Goal: Information Seeking & Learning: Learn about a topic

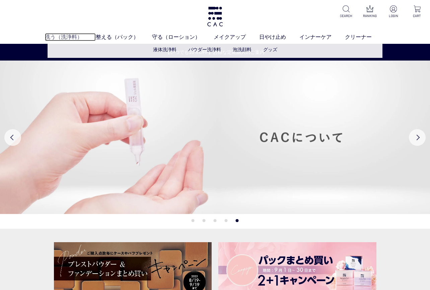
click at [62, 37] on link "洗う（洗浄料）" at bounding box center [70, 37] width 51 height 8
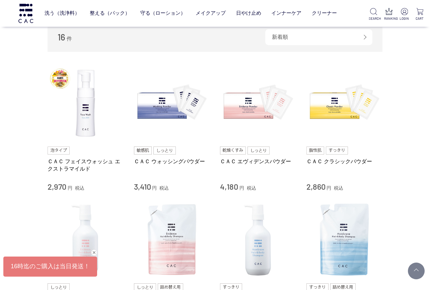
scroll to position [111, 0]
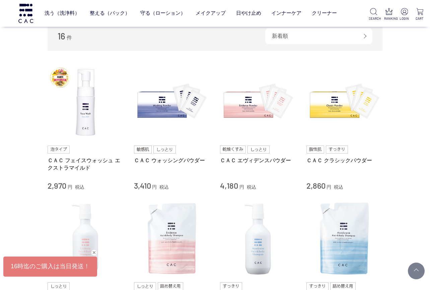
drag, startPoint x: 20, startPoint y: 149, endPoint x: 29, endPoint y: 140, distance: 12.8
click at [20, 149] on div "買い物かご 買い物かご内の商品 買い物かごは空です... カテゴリから探す 商品一覧 スキンケア 洗う（洗浄料） 液体洗浄料 パウダー洗浄料 泡洗顔料 グッズ…" at bounding box center [215, 276] width 430 height 747
click at [21, 133] on div "買い物かご 買い物かご内の商品 買い物かごは空です... カテゴリから探す 商品一覧 スキンケア 洗う（洗浄料） 液体洗浄料 パウダー洗浄料 泡洗顔料 グッズ…" at bounding box center [215, 276] width 430 height 747
click at [14, 159] on div "買い物かご 買い物かご内の商品 買い物かごは空です... カテゴリから探す 商品一覧 スキンケア 洗う（洗浄料） 液体洗浄料 パウダー洗浄料 泡洗顔料 グッズ…" at bounding box center [215, 276] width 430 height 747
drag, startPoint x: 9, startPoint y: 200, endPoint x: 25, endPoint y: 202, distance: 15.6
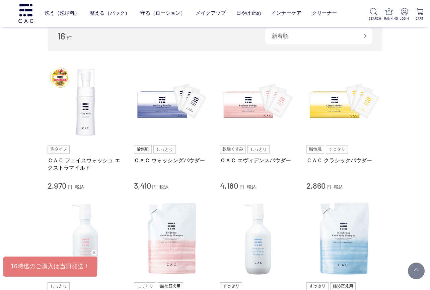
click at [9, 200] on div "買い物かご 買い物かご内の商品 買い物かごは空です... カテゴリから探す 商品一覧 スキンケア 洗う（洗浄料） 液体洗浄料 パウダー洗浄料 泡洗顔料 グッズ…" at bounding box center [215, 276] width 430 height 747
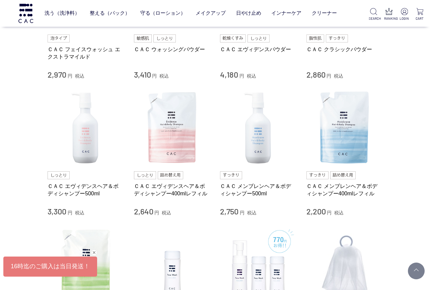
scroll to position [223, 0]
drag, startPoint x: 9, startPoint y: 212, endPoint x: 24, endPoint y: 211, distance: 14.5
click at [9, 212] on div "買い物かご 買い物かご内の商品 買い物かごは空です... カテゴリから探す 商品一覧 スキンケア 洗う（洗浄料） 液体洗浄料 パウダー洗浄料 泡洗顔料 グッズ…" at bounding box center [215, 165] width 430 height 747
drag, startPoint x: 16, startPoint y: 194, endPoint x: 73, endPoint y: 192, distance: 56.9
click at [16, 194] on div "買い物かご 買い物かご内の商品 買い物かごは空です... カテゴリから探す 商品一覧 スキンケア 洗う（洗浄料） 液体洗浄料 パウダー洗浄料 泡洗顔料 グッズ…" at bounding box center [215, 165] width 430 height 747
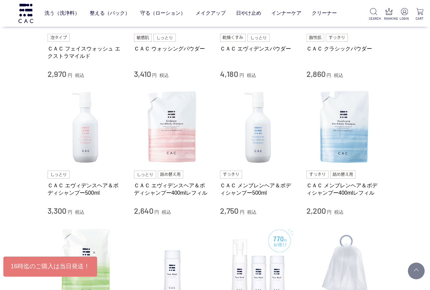
click at [23, 165] on div "買い物かご 買い物かご内の商品 買い物かごは空です... カテゴリから探す 商品一覧 スキンケア 洗う（洗浄料） 液体洗浄料 パウダー洗浄料 泡洗顔料 グッズ…" at bounding box center [215, 165] width 430 height 747
click at [15, 177] on div "買い物かご 買い物かご内の商品 買い物かごは空です... カテゴリから探す 商品一覧 スキンケア 洗う（洗浄料） 液体洗浄料 パウダー洗浄料 泡洗顔料 グッズ…" at bounding box center [215, 165] width 430 height 747
click at [27, 155] on div "買い物かご 買い物かご内の商品 買い物かごは空です... カテゴリから探す 商品一覧 スキンケア 洗う（洗浄料） 液体洗浄料 パウダー洗浄料 泡洗顔料 グッズ…" at bounding box center [215, 165] width 430 height 747
click at [15, 213] on div "買い物かご 買い物かご内の商品 買い物かごは空です... カテゴリから探す 商品一覧 スキンケア 洗う（洗浄料） 液体洗浄料 パウダー洗浄料 泡洗顔料 グッズ…" at bounding box center [215, 165] width 430 height 747
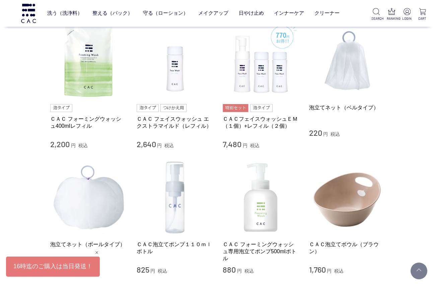
scroll to position [379, 0]
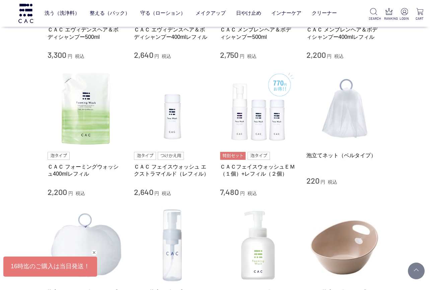
click at [26, 104] on div "買い物かご 買い物かご内の商品 買い物かごは空です... カテゴリから探す 商品一覧 スキンケア 洗う（洗浄料） 液体洗浄料 パウダー洗浄料 泡洗顔料 グッズ…" at bounding box center [215, 9] width 430 height 747
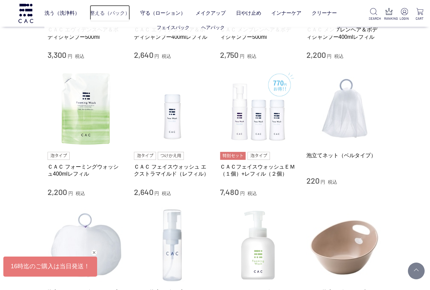
click at [105, 12] on link "整える（パック）" at bounding box center [110, 13] width 40 height 17
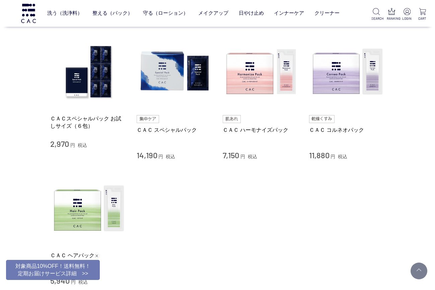
scroll to position [134, 0]
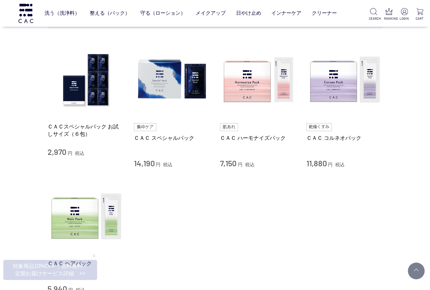
click at [19, 112] on div "買い物かご 買い物かご内の商品 買い物かごは空です... カテゴリから探す 商品一覧 スキンケア 洗う（洗浄料） 整える（パック） フェイスパック ヘアパック…" at bounding box center [215, 117] width 430 height 473
click at [7, 169] on div "買い物かご 買い物かご内の商品 買い物かごは空です... カテゴリから探す 商品一覧 スキンケア 洗う（洗浄料） 整える（パック） フェイスパック ヘアパック…" at bounding box center [215, 117] width 430 height 473
click at [2, 211] on div "買い物かご 買い物かご内の商品 買い物かごは空です... カテゴリから探す 商品一覧 スキンケア 洗う（洗浄料） 整える（パック） フェイスパック ヘアパック…" at bounding box center [215, 117] width 430 height 473
drag, startPoint x: 20, startPoint y: 172, endPoint x: 167, endPoint y: 248, distance: 165.2
click at [174, 253] on li "ＣＡＣ ヘアパック 5,940 円 税込" at bounding box center [215, 236] width 335 height 115
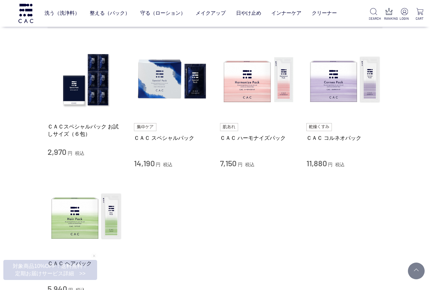
drag, startPoint x: 12, startPoint y: 193, endPoint x: 17, endPoint y: 196, distance: 5.9
click at [12, 193] on div "買い物かご 買い物かご内の商品 買い物かごは空です... カテゴリから探す 商品一覧 スキンケア 洗う（洗浄料） 整える（パック） フェイスパック ヘアパック…" at bounding box center [215, 117] width 430 height 473
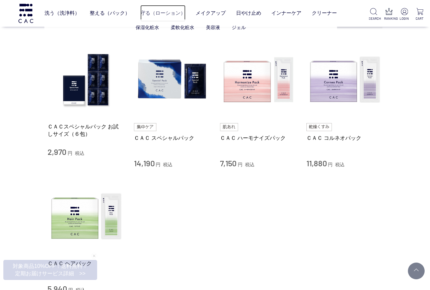
click at [168, 13] on link "守る（ローション）" at bounding box center [162, 13] width 45 height 17
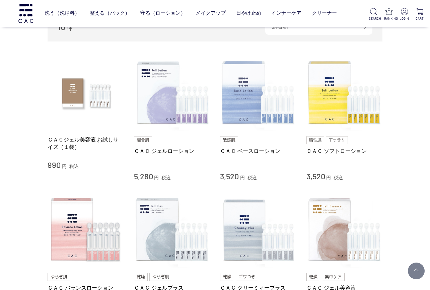
scroll to position [111, 0]
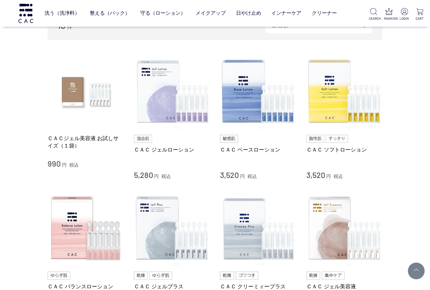
drag, startPoint x: 158, startPoint y: 114, endPoint x: 402, endPoint y: 169, distance: 250.4
click at [403, 168] on div "買い物かご 買い物かご内の商品 買い物かごは空です... カテゴリから探す 商品一覧 スキンケア 洗う（洗浄料） 整える（パック） 守る（ローション） 保湿化…" at bounding box center [215, 208] width 430 height 611
click at [13, 188] on div "買い物かご 買い物かご内の商品 買い物かごは空です... カテゴリから探す 商品一覧 スキンケア 洗う（洗浄料） 整える（パック） 守る（ローション） 保湿化…" at bounding box center [215, 208] width 430 height 611
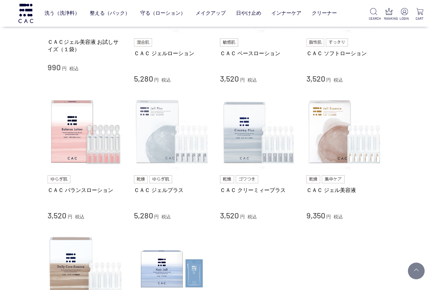
scroll to position [201, 0]
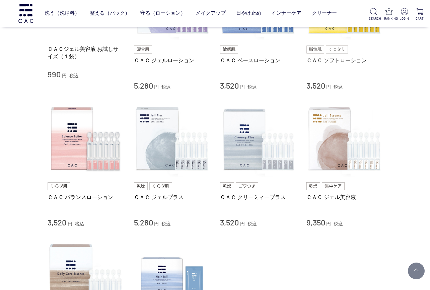
drag, startPoint x: 21, startPoint y: 207, endPoint x: 24, endPoint y: 208, distance: 3.4
click at [21, 207] on div "買い物かご 買い物かご内の商品 買い物かごは空です... カテゴリから探す 商品一覧 スキンケア 洗う（洗浄料） 整える（パック） 守る（ローション） 保湿化…" at bounding box center [215, 119] width 430 height 611
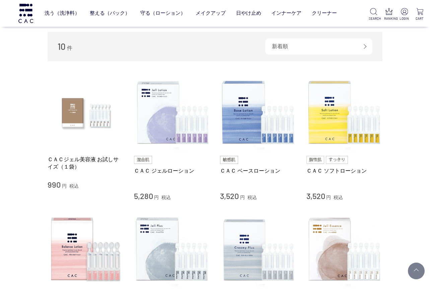
scroll to position [89, 0]
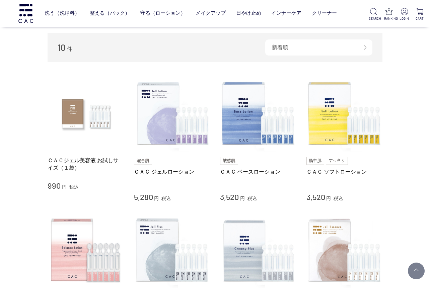
click at [30, 209] on div "買い物かご 買い物かご内の商品 買い物かごは空です... カテゴリから探す 商品一覧 スキンケア 洗う（洗浄料） 整える（パック） 守る（ローション） 保湿化…" at bounding box center [215, 230] width 430 height 611
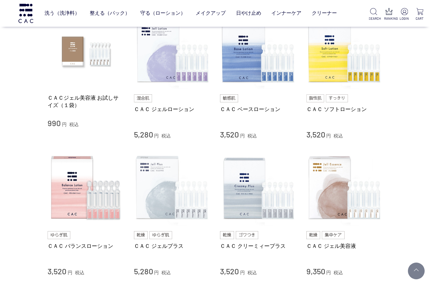
scroll to position [156, 0]
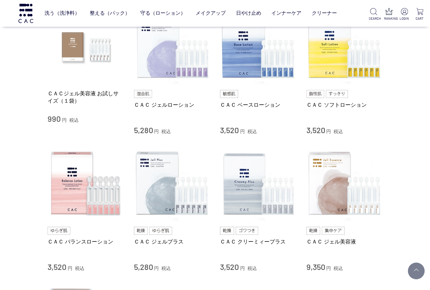
drag, startPoint x: 28, startPoint y: 198, endPoint x: 39, endPoint y: 196, distance: 10.6
click at [28, 198] on div "買い物かご 買い物かご内の商品 買い物かごは空です... カテゴリから探す 商品一覧 スキンケア 洗う（洗浄料） 整える（パック） 守る（ローション） 保湿化…" at bounding box center [215, 163] width 430 height 611
click at [21, 209] on div "買い物かご 買い物かご内の商品 買い物かごは空です... カテゴリから探す 商品一覧 スキンケア 洗う（洗浄料） 整える（パック） 守る（ローション） 保湿化…" at bounding box center [215, 163] width 430 height 611
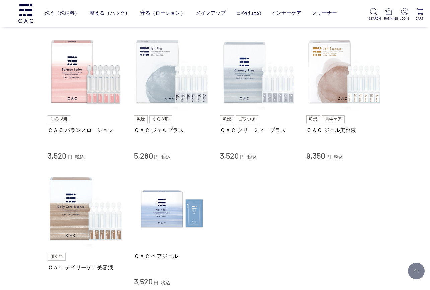
scroll to position [335, 0]
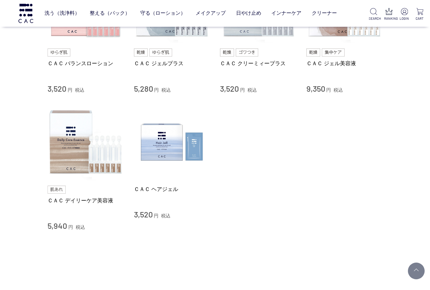
drag, startPoint x: 15, startPoint y: 185, endPoint x: 29, endPoint y: 188, distance: 13.9
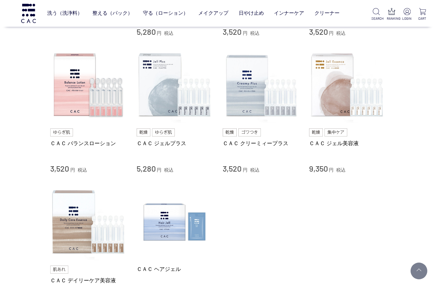
scroll to position [245, 0]
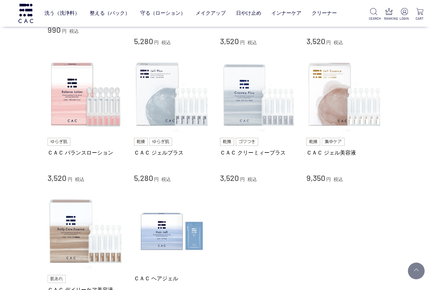
click at [11, 174] on div "買い物かご 買い物かご内の商品 買い物かごは空です... カテゴリから探す 商品一覧 スキンケア 洗う（洗浄料） 整える（パック） 守る（ローション） 保湿化…" at bounding box center [215, 74] width 430 height 611
click at [18, 195] on div "買い物かご 買い物かご内の商品 買い物かごは空です... カテゴリから探す 商品一覧 スキンケア 洗う（洗浄料） 整える（パック） 守る（ローション） 保湿化…" at bounding box center [215, 74] width 430 height 611
click at [161, 11] on link "守る（ローション）" at bounding box center [162, 13] width 45 height 17
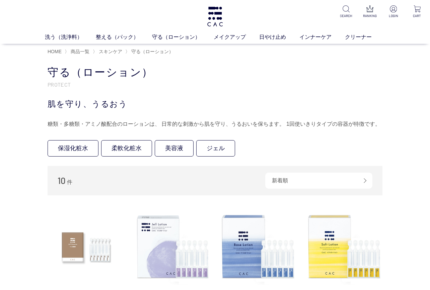
click at [198, 125] on div "糖類・多糖類・アミノ酸配合のローションは、 日常的な刺激から肌を守り、うるおいを保ちます。 1回使いきりタイプの容器が特徴です。" at bounding box center [215, 124] width 335 height 11
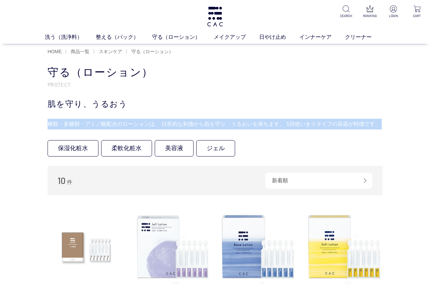
click at [198, 125] on div "糖類・多糖類・アミノ酸配合のローションは、 日常的な刺激から肌を守り、うるおいを保ちます。 1回使いきりタイプの容器が特徴です。" at bounding box center [215, 124] width 335 height 11
drag, startPoint x: 198, startPoint y: 125, endPoint x: 183, endPoint y: 123, distance: 15.5
click at [183, 123] on div "糖類・多糖類・アミノ酸配合のローションは、 日常的な刺激から肌を守り、うるおいを保ちます。 1回使いきりタイプの容器が特徴です。" at bounding box center [215, 124] width 335 height 11
drag, startPoint x: 50, startPoint y: 123, endPoint x: 379, endPoint y: 124, distance: 328.9
click at [379, 124] on div "糖類・多糖類・アミノ酸配合のローションは、 日常的な刺激から肌を守り、うるおいを保ちます。 1回使いきりタイプの容器が特徴です。" at bounding box center [215, 124] width 335 height 11
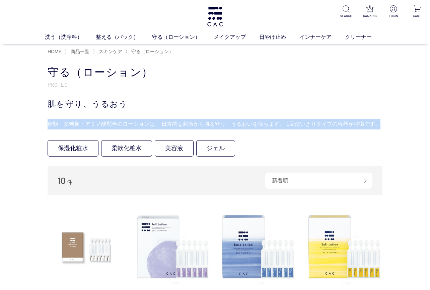
drag, startPoint x: 379, startPoint y: 124, endPoint x: 373, endPoint y: 125, distance: 5.8
click at [373, 125] on div "糖類・多糖類・アミノ酸配合のローションは、 日常的な刺激から肌を守り、うるおいを保ちます。 1回使いきりタイプの容器が特徴です。" at bounding box center [215, 124] width 335 height 11
drag, startPoint x: 380, startPoint y: 124, endPoint x: 46, endPoint y: 116, distance: 335.1
click at [226, 121] on div "糖類・多糖類・アミノ酸配合のローションは、 日常的な刺激から肌を守り、うるおいを保ちます。 1回使いきりタイプの容器が特徴です。" at bounding box center [215, 124] width 335 height 11
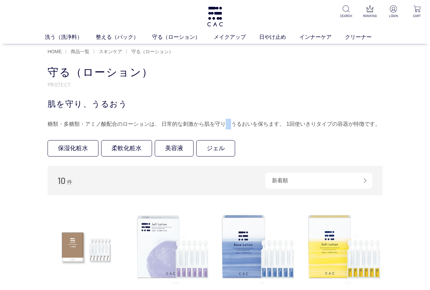
click at [226, 120] on div "糖類・多糖類・アミノ酸配合のローションは、 日常的な刺激から肌を守り、うるおいを保ちます。 1回使いきりタイプの容器が特徴です。" at bounding box center [215, 124] width 335 height 11
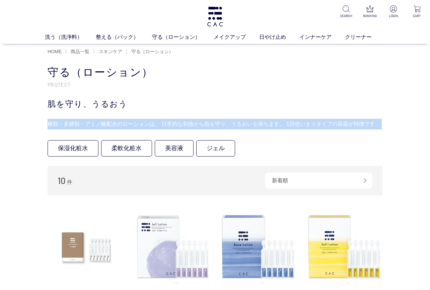
click at [226, 120] on div "糖類・多糖類・アミノ酸配合のローションは、 日常的な刺激から肌を守り、うるおいを保ちます。 1回使いきりタイプの容器が特徴です。" at bounding box center [215, 124] width 335 height 11
drag, startPoint x: 226, startPoint y: 120, endPoint x: 218, endPoint y: 121, distance: 8.4
click at [218, 121] on div "糖類・多糖類・アミノ酸配合のローションは、 日常的な刺激から肌を守り、うるおいを保ちます。 1回使いきりタイプの容器が特徴です。" at bounding box center [215, 124] width 335 height 11
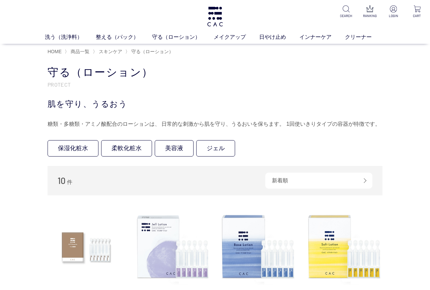
click at [218, 121] on div "糖類・多糖類・アミノ酸配合のローションは、 日常的な刺激から肌を守り、うるおいを保ちます。 1回使いきりタイプの容器が特徴です。" at bounding box center [215, 124] width 335 height 11
drag, startPoint x: 218, startPoint y: 121, endPoint x: 183, endPoint y: 111, distance: 35.5
click at [183, 111] on div "守る（ローション） PROTECT 肌を守り、うるおう 糖類・多糖類・アミノ酸配合のローションは、 日常的な刺激から肌を守り、うるおいを保ちます。 1回使いき…" at bounding box center [215, 97] width 335 height 64
click at [68, 38] on link "洗う（洗浄料）" at bounding box center [70, 37] width 51 height 8
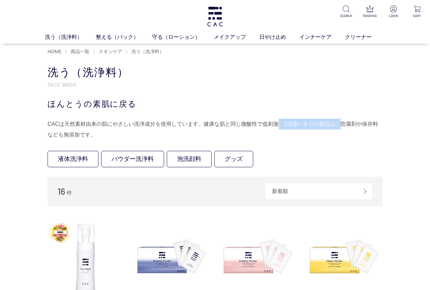
drag, startPoint x: 277, startPoint y: 121, endPoint x: 338, endPoint y: 120, distance: 60.6
click at [338, 120] on div "CACは天然素材由来の肌にやさしい洗浄成分を使用しています。健康な肌と同じ微酸性で低刺激。1回使いきりの製品は、防腐剤や保存料なども無添加です。" at bounding box center [215, 129] width 335 height 21
drag, startPoint x: 338, startPoint y: 120, endPoint x: 282, endPoint y: 124, distance: 55.6
click at [282, 124] on div "CACは天然素材由来の肌にやさしい洗浄成分を使用しています。健康な肌と同じ微酸性で低刺激。1回使いきりの製品は、防腐剤や保存料なども無添加です。" at bounding box center [215, 129] width 335 height 21
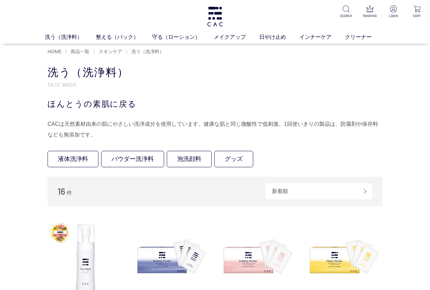
click at [154, 98] on div "ほんとうの素肌に戻る" at bounding box center [215, 104] width 335 height 12
click at [82, 52] on span "商品一覧" at bounding box center [80, 51] width 19 height 5
click at [114, 49] on span "スキンケア" at bounding box center [110, 51] width 23 height 5
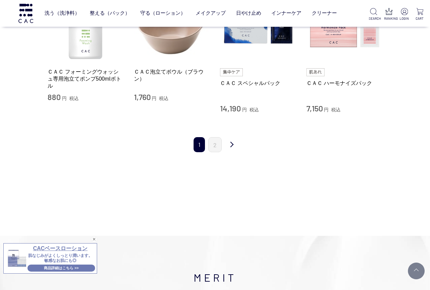
scroll to position [714, 0]
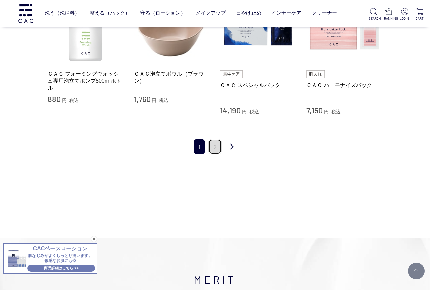
click at [215, 145] on link "2" at bounding box center [214, 146] width 13 height 15
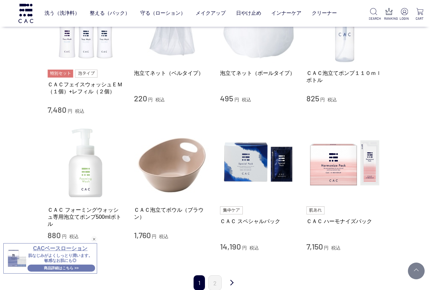
scroll to position [647, 0]
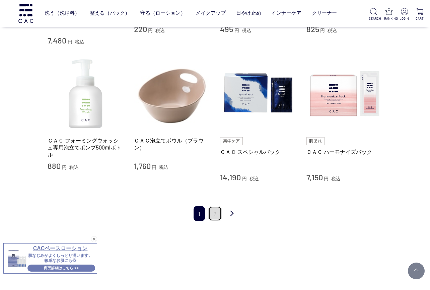
click at [218, 213] on link "2" at bounding box center [214, 213] width 13 height 15
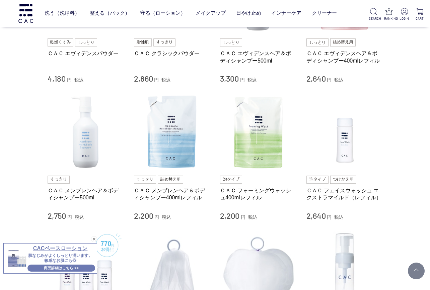
scroll to position [424, 0]
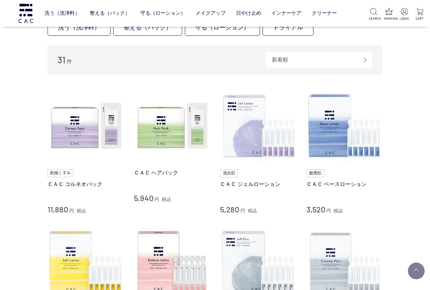
scroll to position [45, 0]
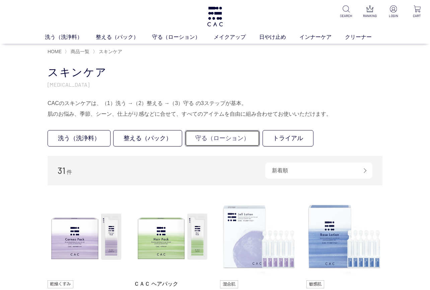
click at [226, 138] on link "守る（ローション）" at bounding box center [222, 138] width 75 height 16
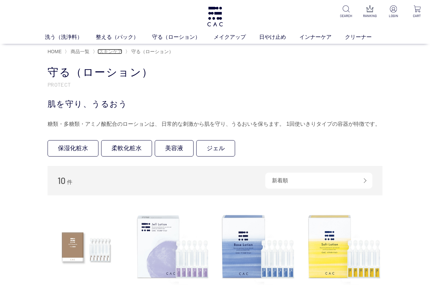
click at [108, 54] on span "スキンケア" at bounding box center [110, 51] width 23 height 5
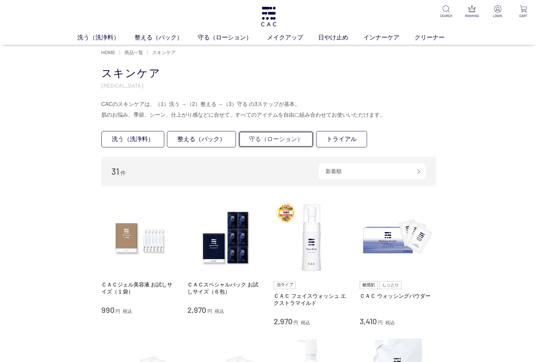
click at [275, 139] on link "守る（ローション）" at bounding box center [276, 139] width 75 height 16
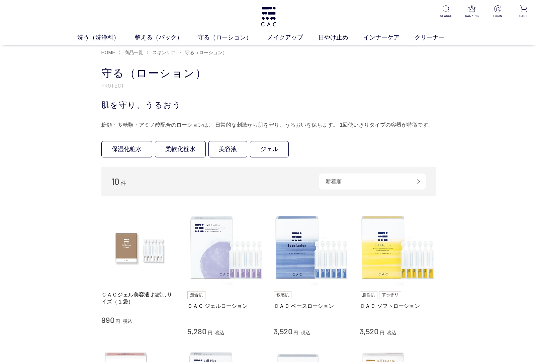
click at [108, 124] on div "糖類・多糖類・アミノ酸配合のローションは、 日常的な刺激から肌を守り、うるおいを保ちます。 1回使いきりタイプの容器が特徴です。" at bounding box center [268, 125] width 335 height 11
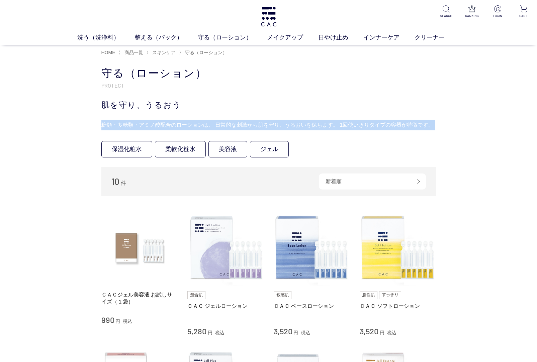
click at [108, 124] on div "糖類・多糖類・アミノ酸配合のローションは、 日常的な刺激から肌を守り、うるおいを保ちます。 1回使いきりタイプの容器が特徴です。" at bounding box center [268, 125] width 335 height 11
click at [109, 124] on div "糖類・多糖類・アミノ酸配合のローションは、 日常的な刺激から肌を守り、うるおいを保ちます。 1回使いきりタイプの容器が特徴です。" at bounding box center [268, 125] width 335 height 11
drag, startPoint x: 106, startPoint y: 123, endPoint x: 439, endPoint y: 114, distance: 332.4
click at [439, 114] on div "買い物かご 買い物かご内の商品 買い物かごは空です... カテゴリから探す 商品一覧 スキンケア 洗う（洗浄料） 整える（パック） 守る（ローション） 保湿化…" at bounding box center [268, 368] width 355 height 604
drag, startPoint x: 439, startPoint y: 114, endPoint x: 434, endPoint y: 121, distance: 8.7
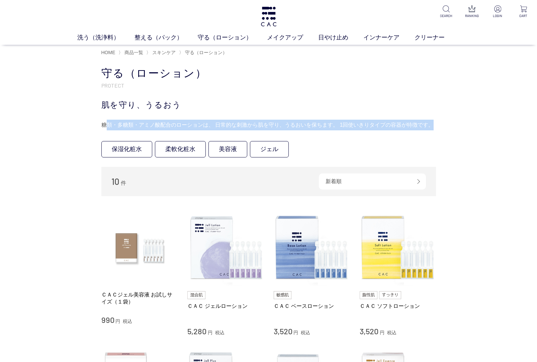
click at [434, 121] on div "糖類・多糖類・アミノ酸配合のローションは、 日常的な刺激から肌を守り、うるおいを保ちます。 1回使いきりタイプの容器が特徴です。" at bounding box center [268, 125] width 335 height 11
click at [434, 123] on div "糖類・多糖類・アミノ酸配合のローションは、 日常的な刺激から肌を守り、うるおいを保ちます。 1回使いきりタイプの容器が特徴です。" at bounding box center [268, 125] width 335 height 11
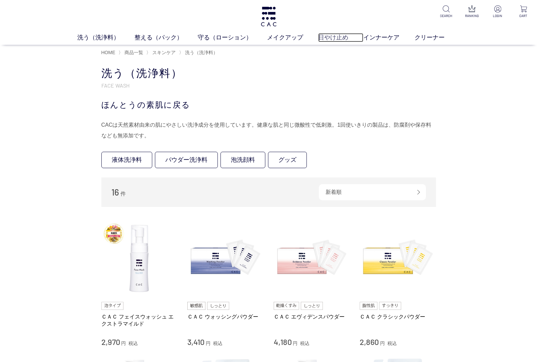
click at [333, 35] on link "日やけ止め" at bounding box center [340, 37] width 45 height 9
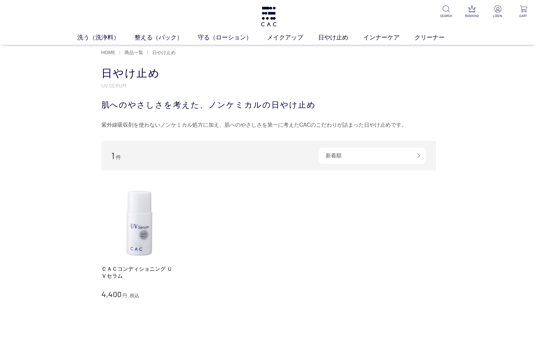
click at [120, 122] on div "紫外線吸収剤を使わないノンケミカル処方に加え、肌へのやさしさを第一に考えたCACのこだわりが詰まった日やけ止めです。" at bounding box center [268, 125] width 335 height 11
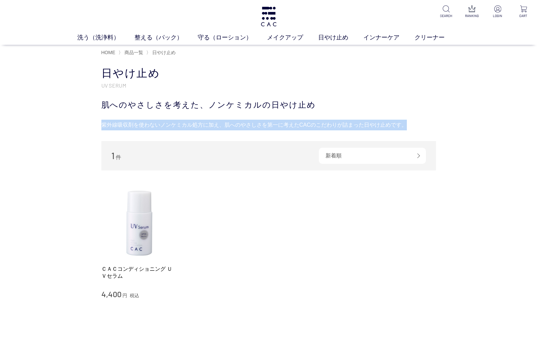
click at [120, 122] on div "紫外線吸収剤を使わないノンケミカル処方に加え、肌へのやさしさを第一に考えたCACのこだわりが詰まった日やけ止めです。" at bounding box center [268, 125] width 335 height 11
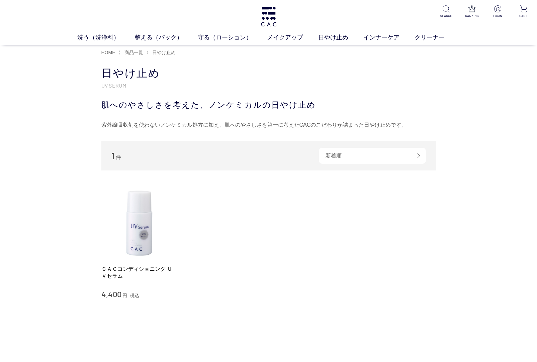
drag, startPoint x: 120, startPoint y: 122, endPoint x: 118, endPoint y: 142, distance: 19.3
click at [118, 142] on div "1 件 新着順 商品コード 商品名 発売日 価格(安い順) 価格(高い順) 発売日＋商品名" at bounding box center [268, 155] width 335 height 29
click at [137, 51] on span "商品一覧" at bounding box center [133, 52] width 19 height 5
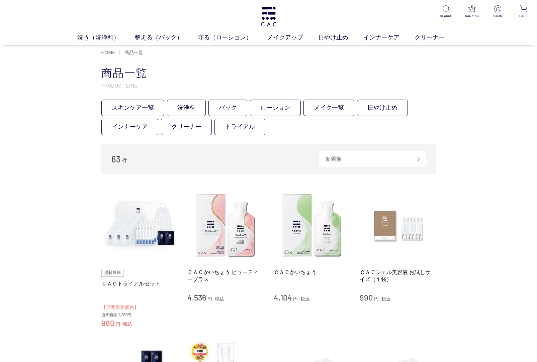
drag, startPoint x: 59, startPoint y: 195, endPoint x: 62, endPoint y: 211, distance: 16.7
drag, startPoint x: 36, startPoint y: 98, endPoint x: 141, endPoint y: 67, distance: 108.8
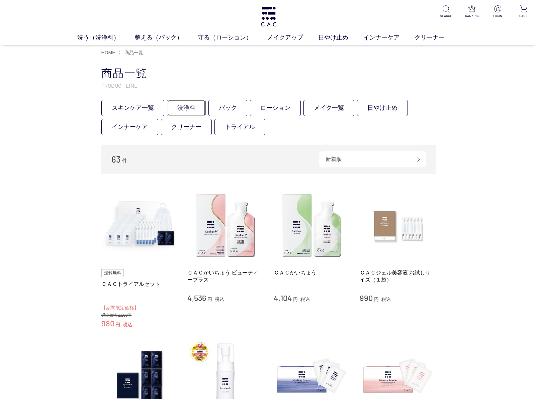
click at [188, 105] on link "洗浄料" at bounding box center [186, 108] width 39 height 16
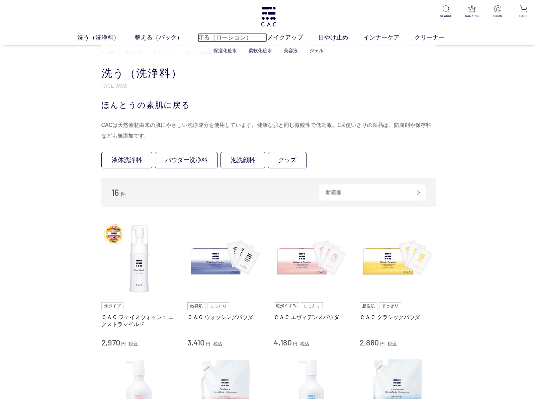
click at [216, 36] on link "守る（ローション）" at bounding box center [232, 37] width 69 height 9
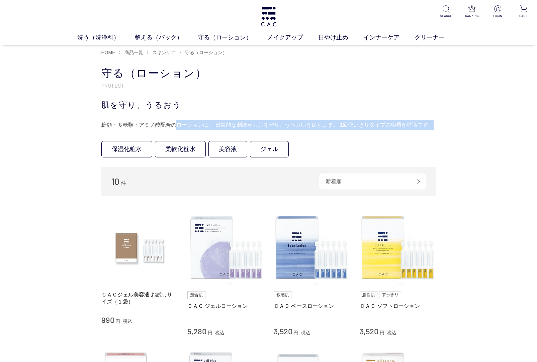
drag, startPoint x: 174, startPoint y: 125, endPoint x: 439, endPoint y: 119, distance: 265.1
click at [439, 119] on div "買い物かご 買い物かご内の商品 買い物かごは空です... カテゴリから探す 商品一覧 スキンケア 洗う（洗浄料） 整える（パック） 守る（ローション） 保湿化…" at bounding box center [268, 368] width 355 height 604
copy div "ローションは、 日常的な刺激から肌を守り、うるおいを保ちます。 1回使いきりタイプの容器が特徴です。"
